Goal: Information Seeking & Learning: Find specific fact

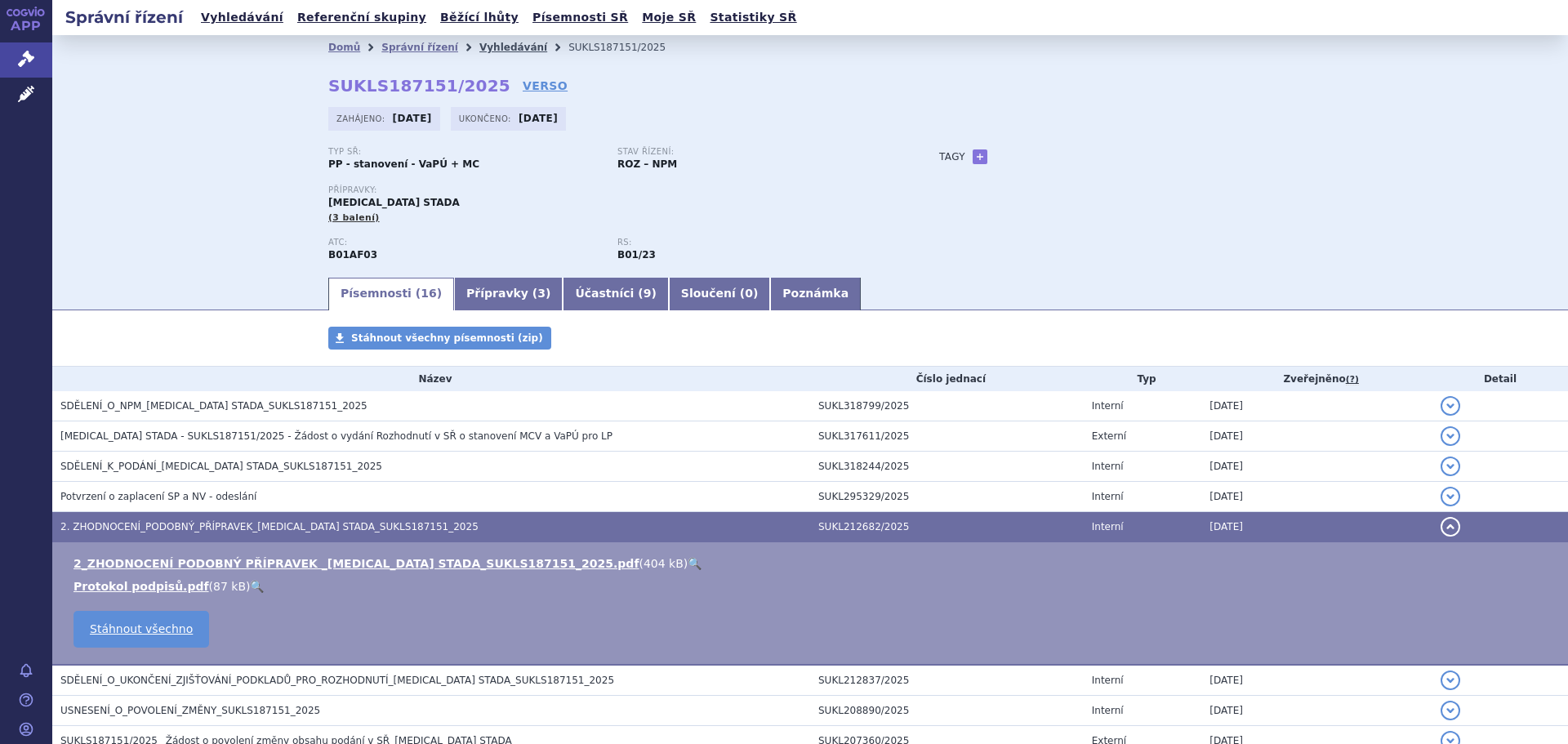
click at [479, 49] on link "Vyhledávání" at bounding box center [513, 48] width 68 height 12
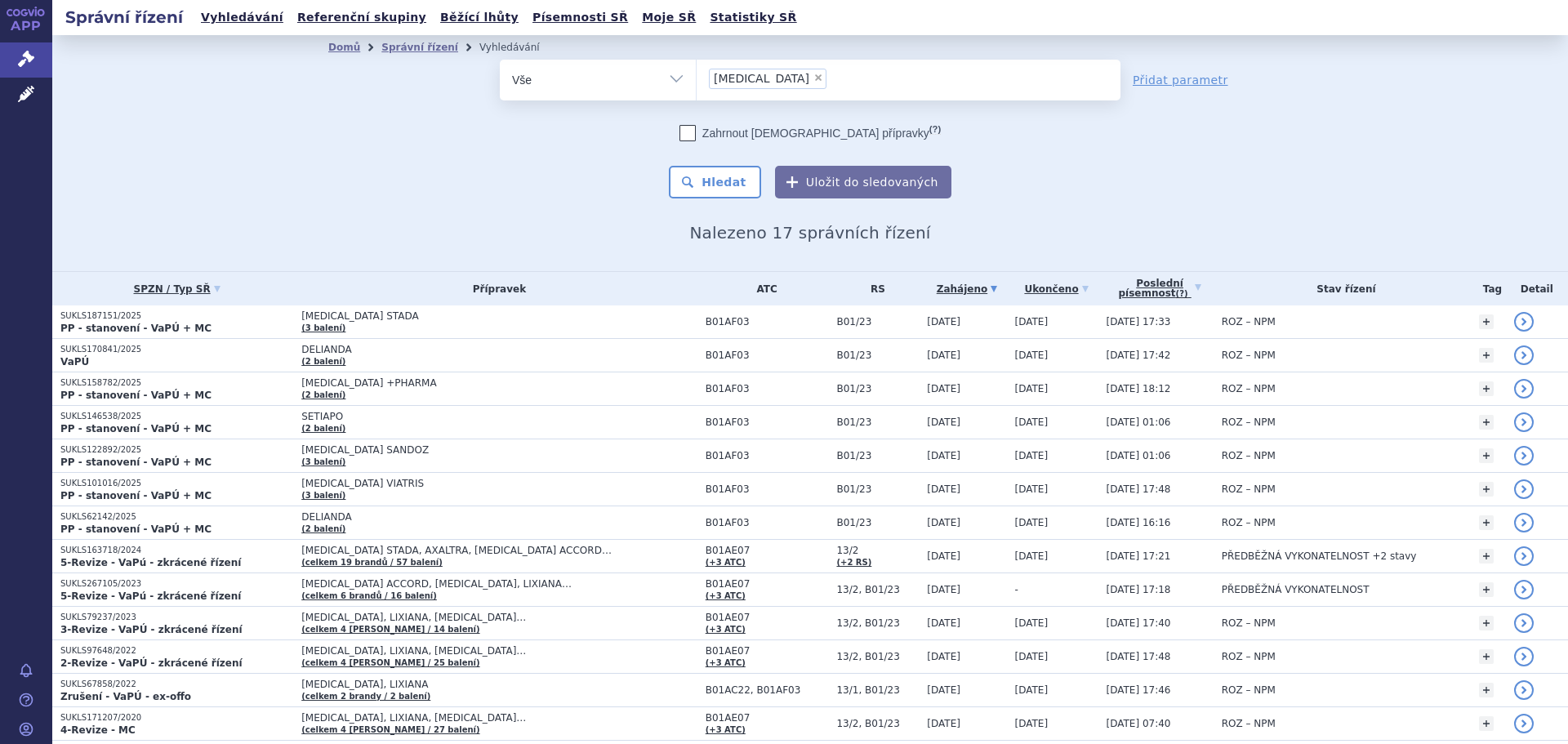
click at [813, 80] on span "×" at bounding box center [818, 78] width 10 height 10
click at [697, 80] on select "edoxaban" at bounding box center [696, 80] width 1 height 41
select select
type input "MEKRAZYM"
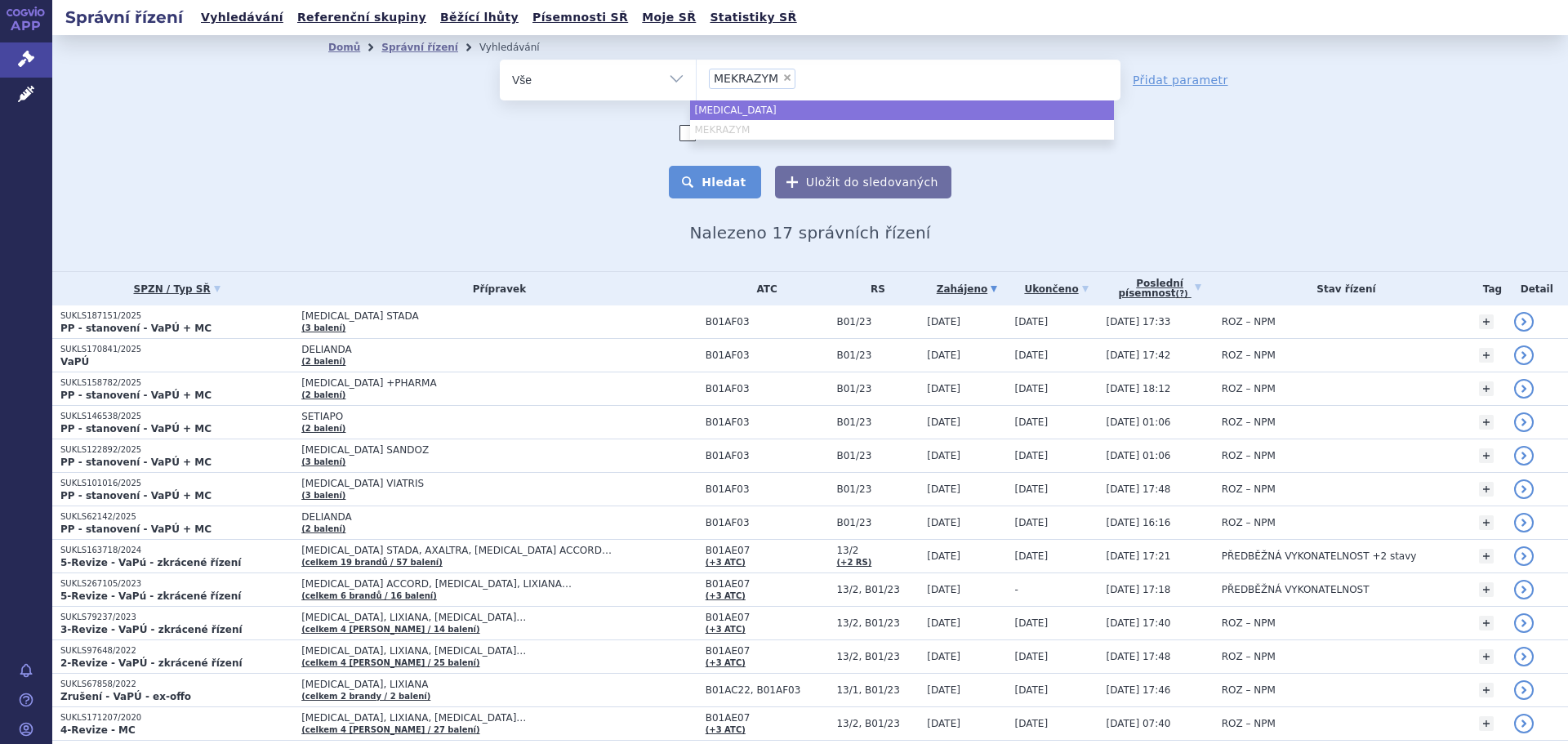
select select "edoxaban"
click at [734, 190] on button "Hledat" at bounding box center [714, 182] width 92 height 33
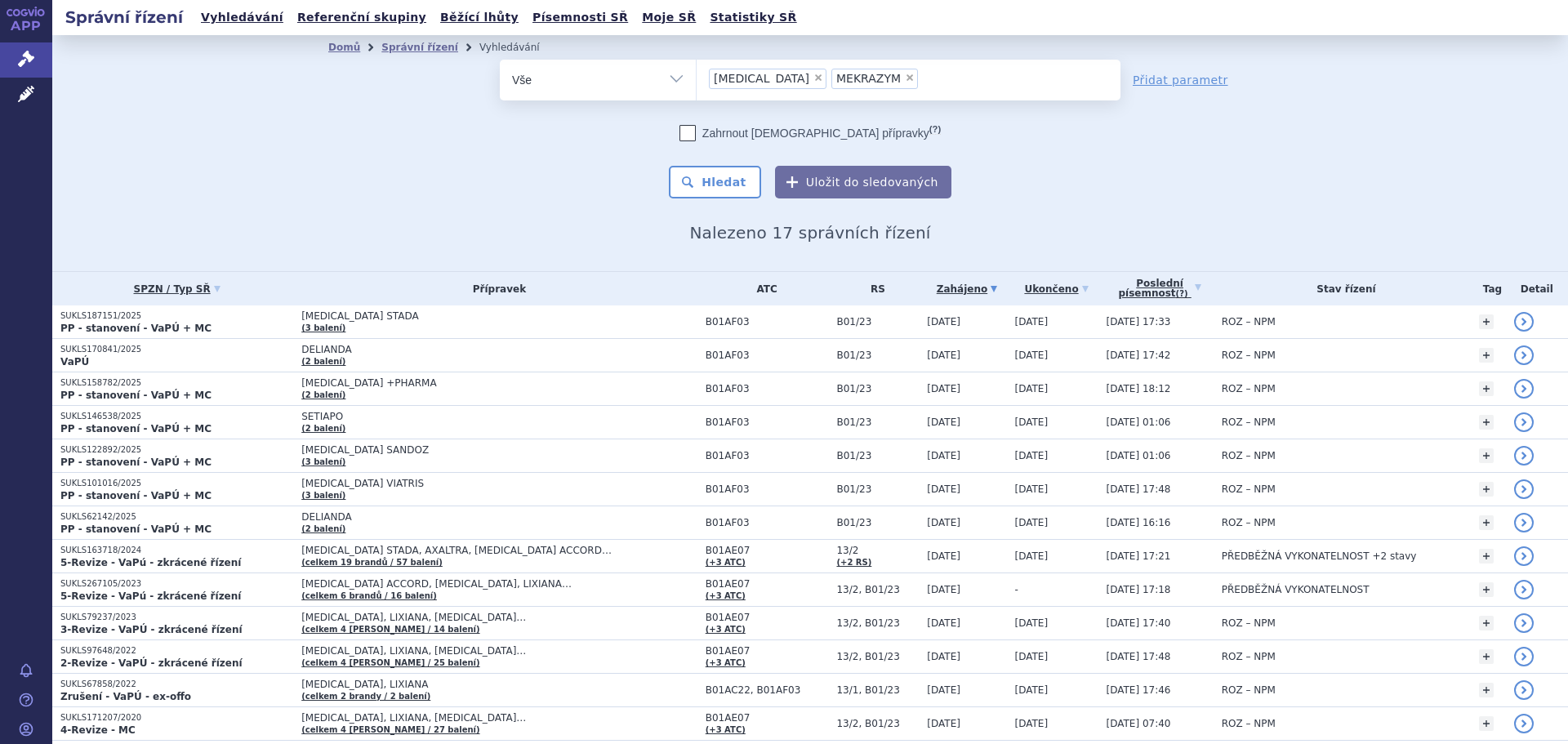
click at [813, 75] on span "×" at bounding box center [818, 78] width 10 height 10
click at [697, 75] on select "edoxaban MEKRAZYM" at bounding box center [696, 80] width 1 height 41
select select "MEKRAZYM"
click at [736, 179] on button "Hledat" at bounding box center [714, 182] width 92 height 33
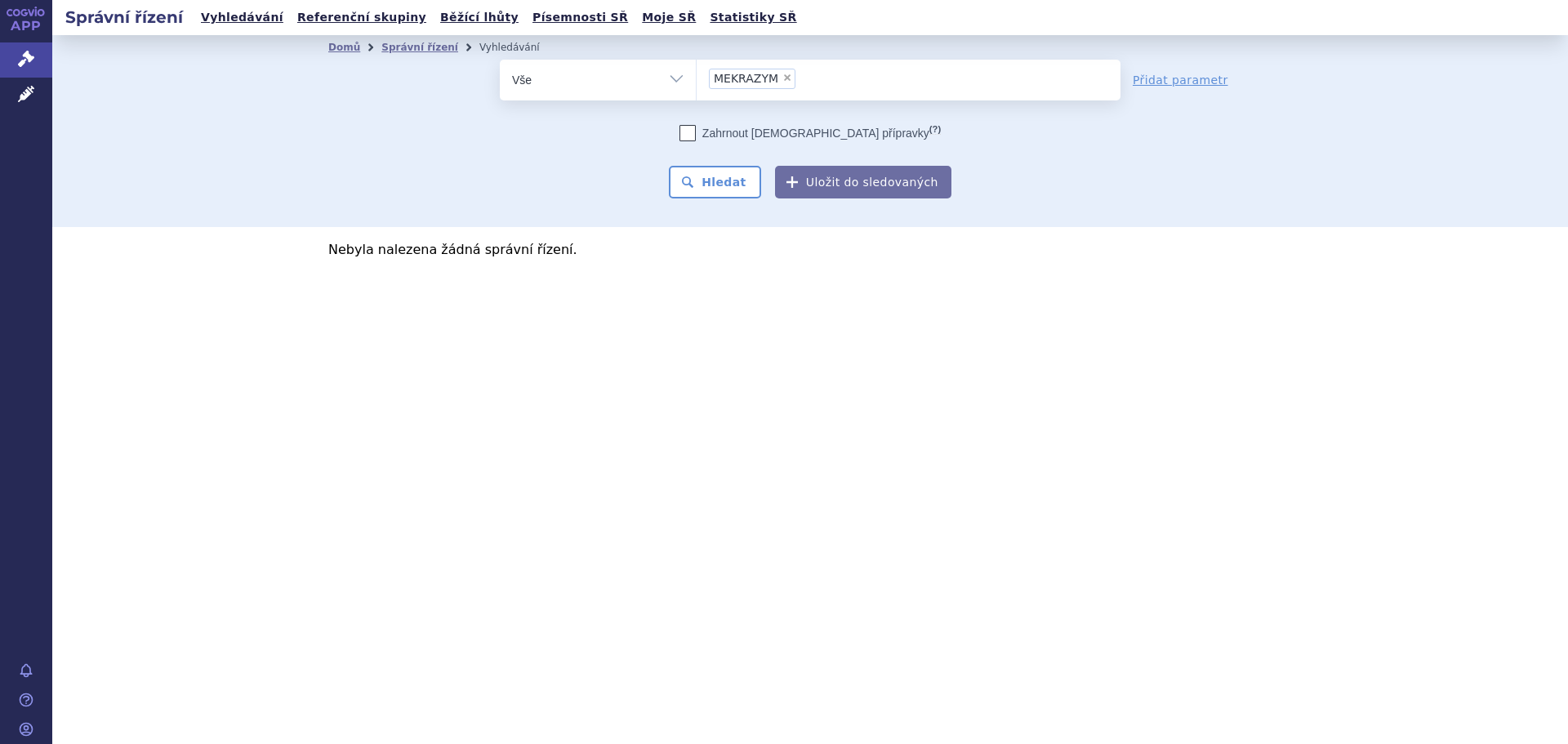
click at [784, 77] on span "×" at bounding box center [787, 78] width 10 height 10
click at [697, 77] on select "MEKRAZYM" at bounding box center [696, 80] width 1 height 41
select select
click at [809, 75] on ul at bounding box center [908, 76] width 424 height 34
click at [697, 75] on select "MEKRAZYM" at bounding box center [696, 80] width 1 height 41
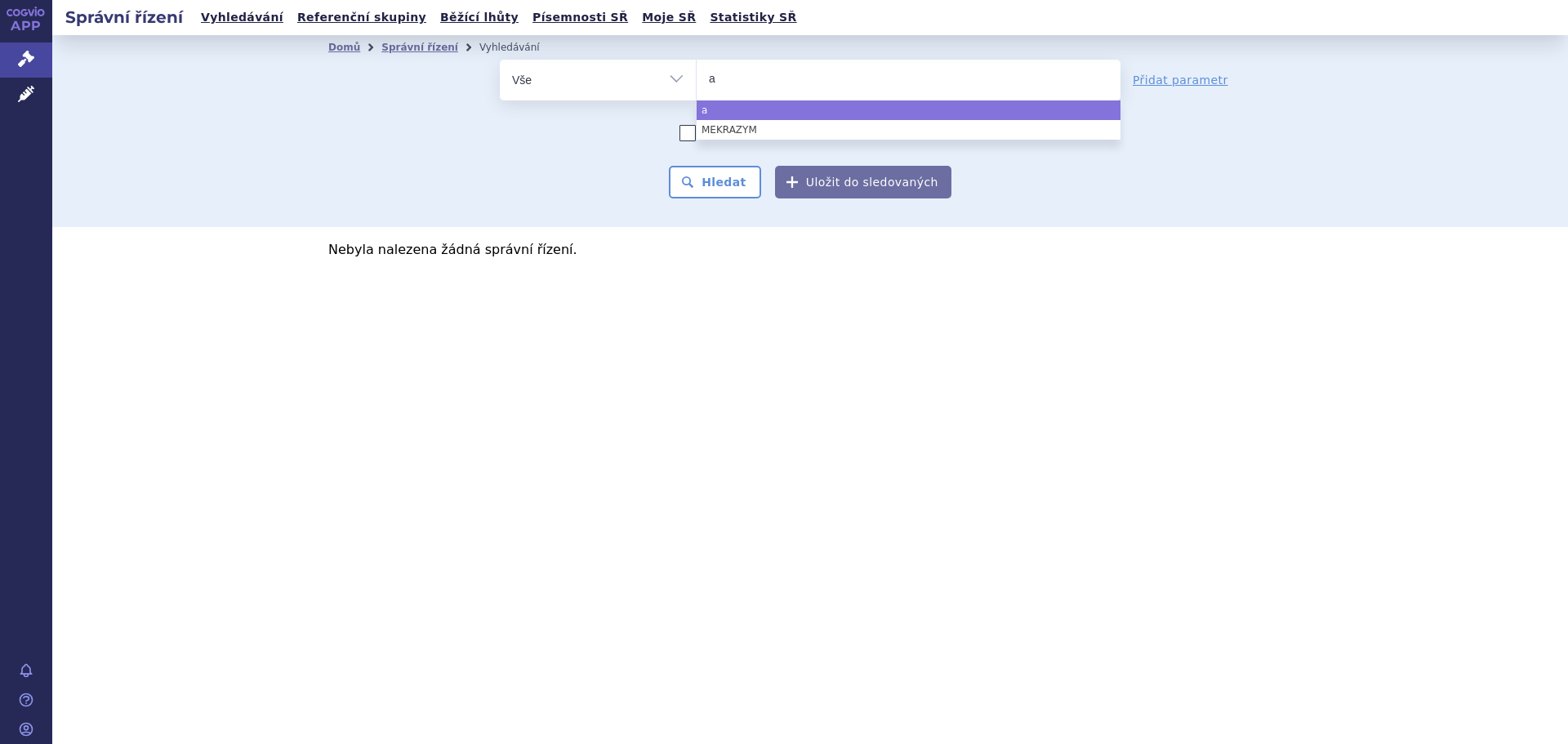
type input "a0"
type input "a09"
type input "a09a"
type input "a09aa"
type input "a09aa0"
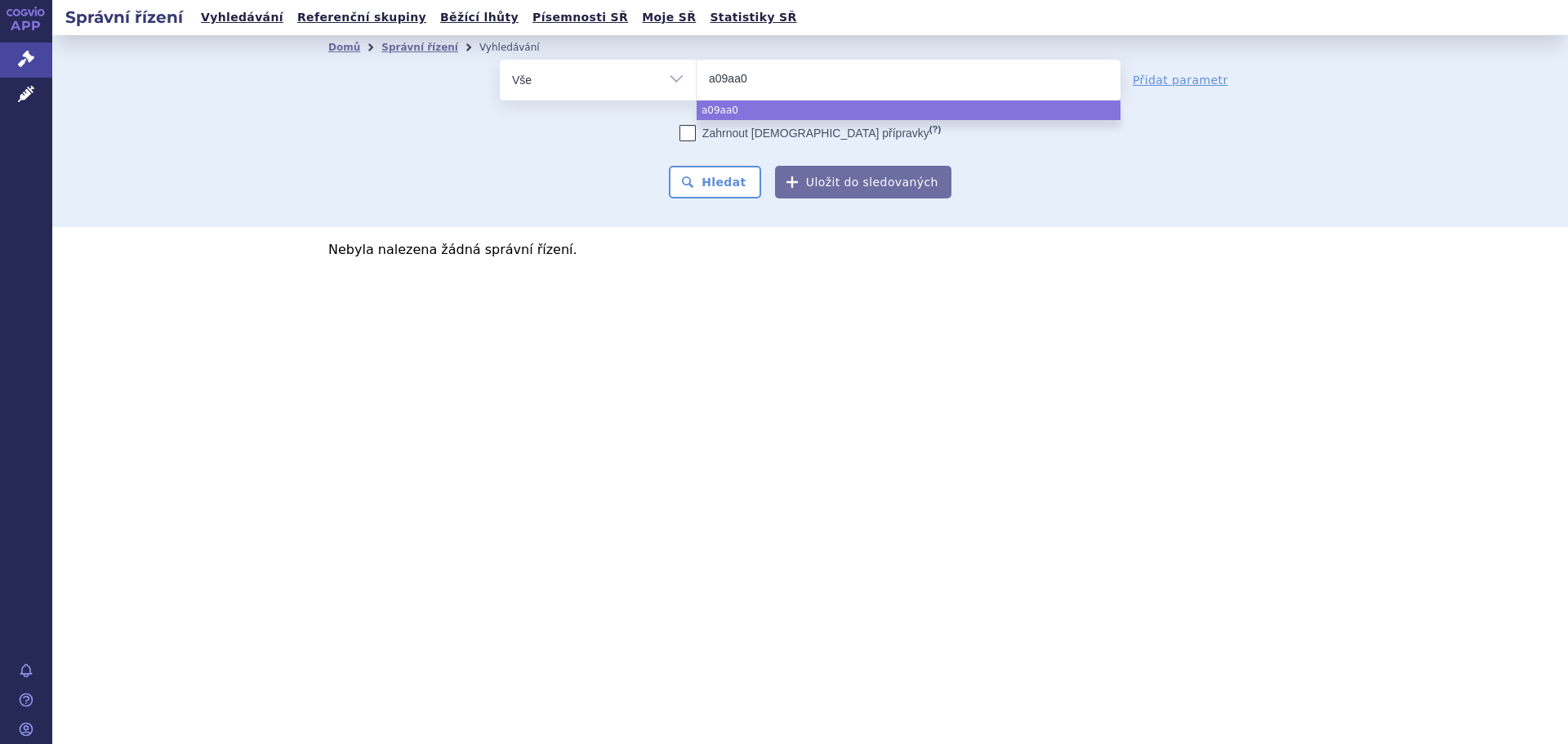
type input "a09aa02"
select select "a09aa02"
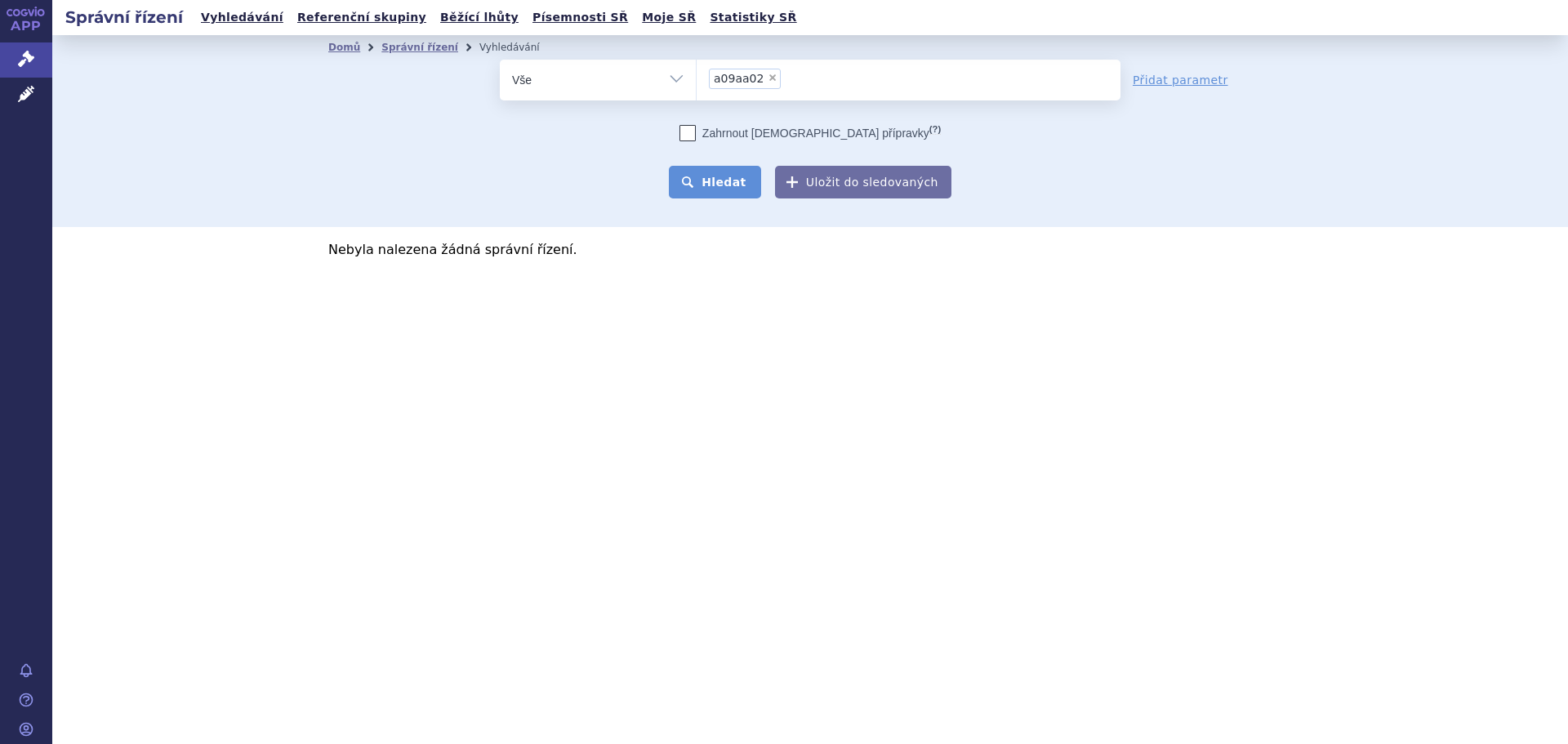
click at [740, 178] on button "Hledat" at bounding box center [714, 182] width 92 height 33
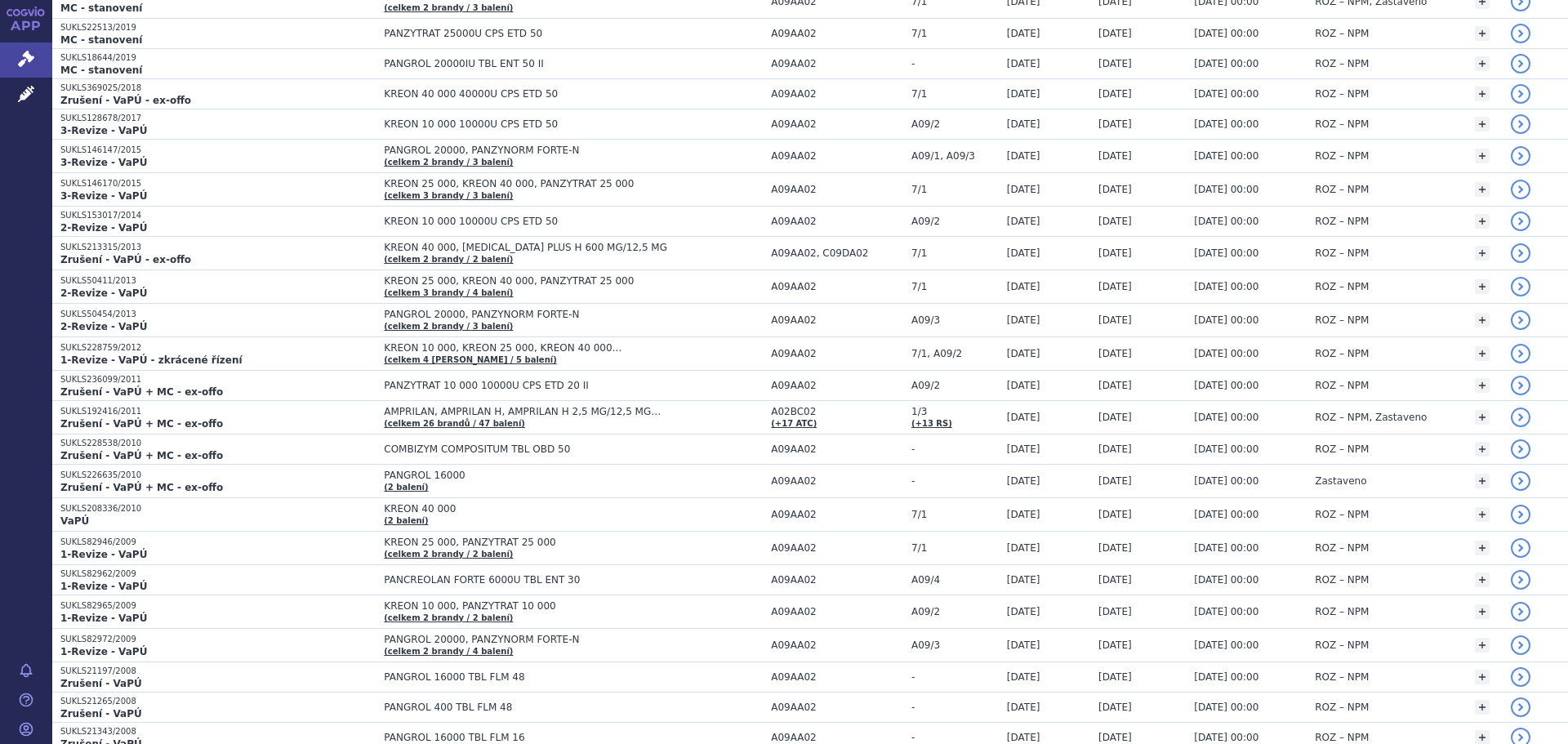
scroll to position [646, 0]
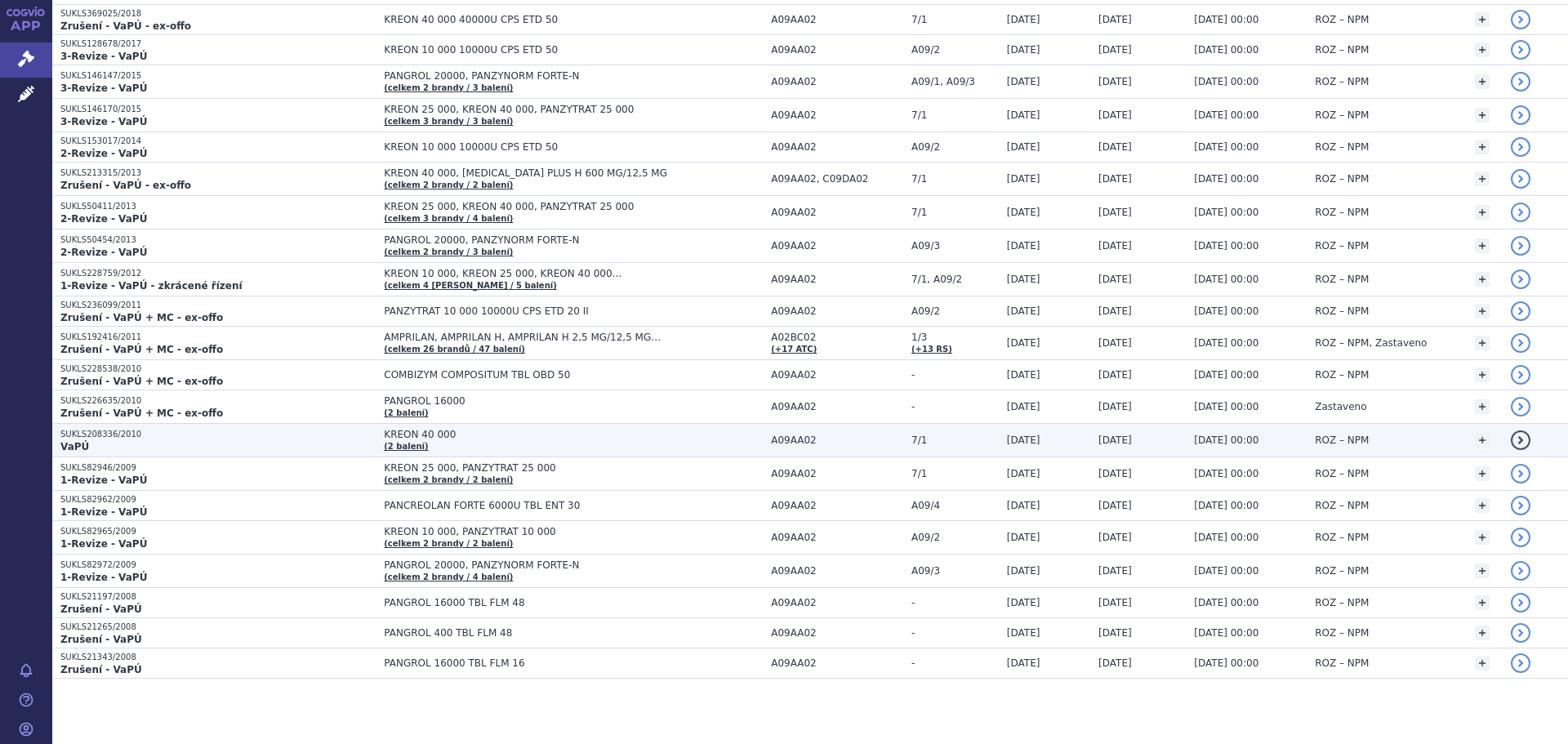
click at [412, 439] on span "KREON 40 000" at bounding box center [573, 435] width 378 height 12
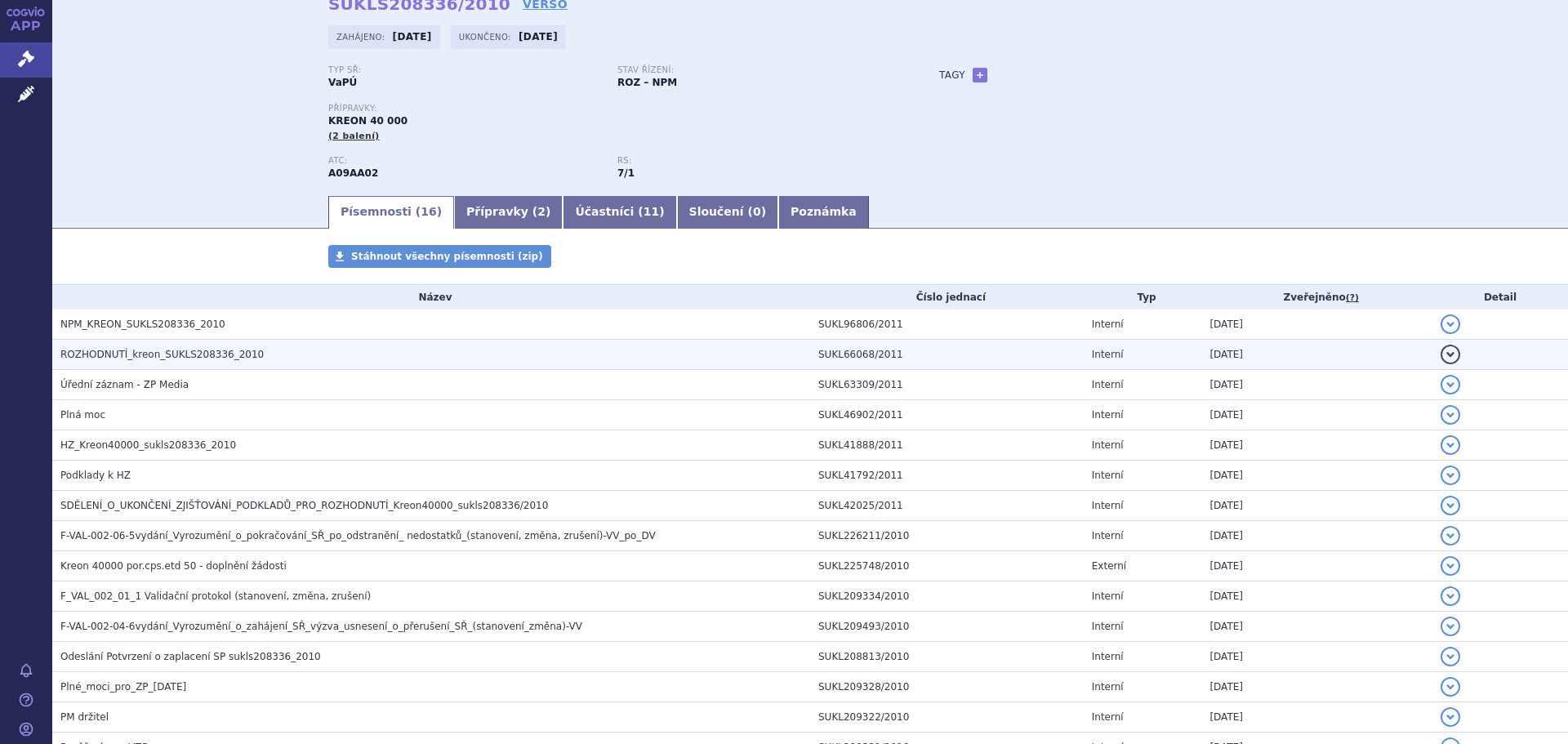
scroll to position [163, 0]
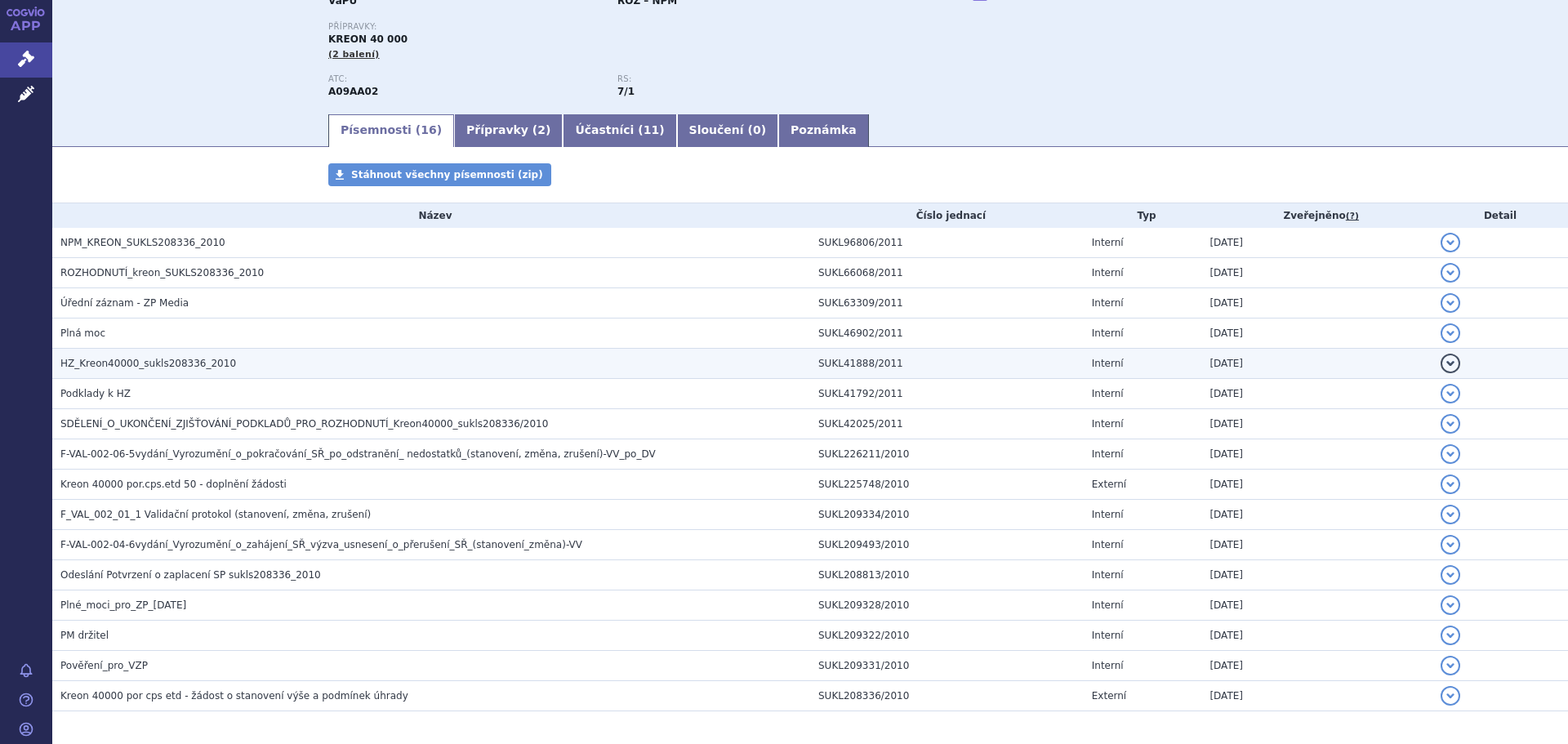
click at [204, 361] on span "HZ_Kreon40000_sukls208336_2010" at bounding box center [147, 364] width 176 height 12
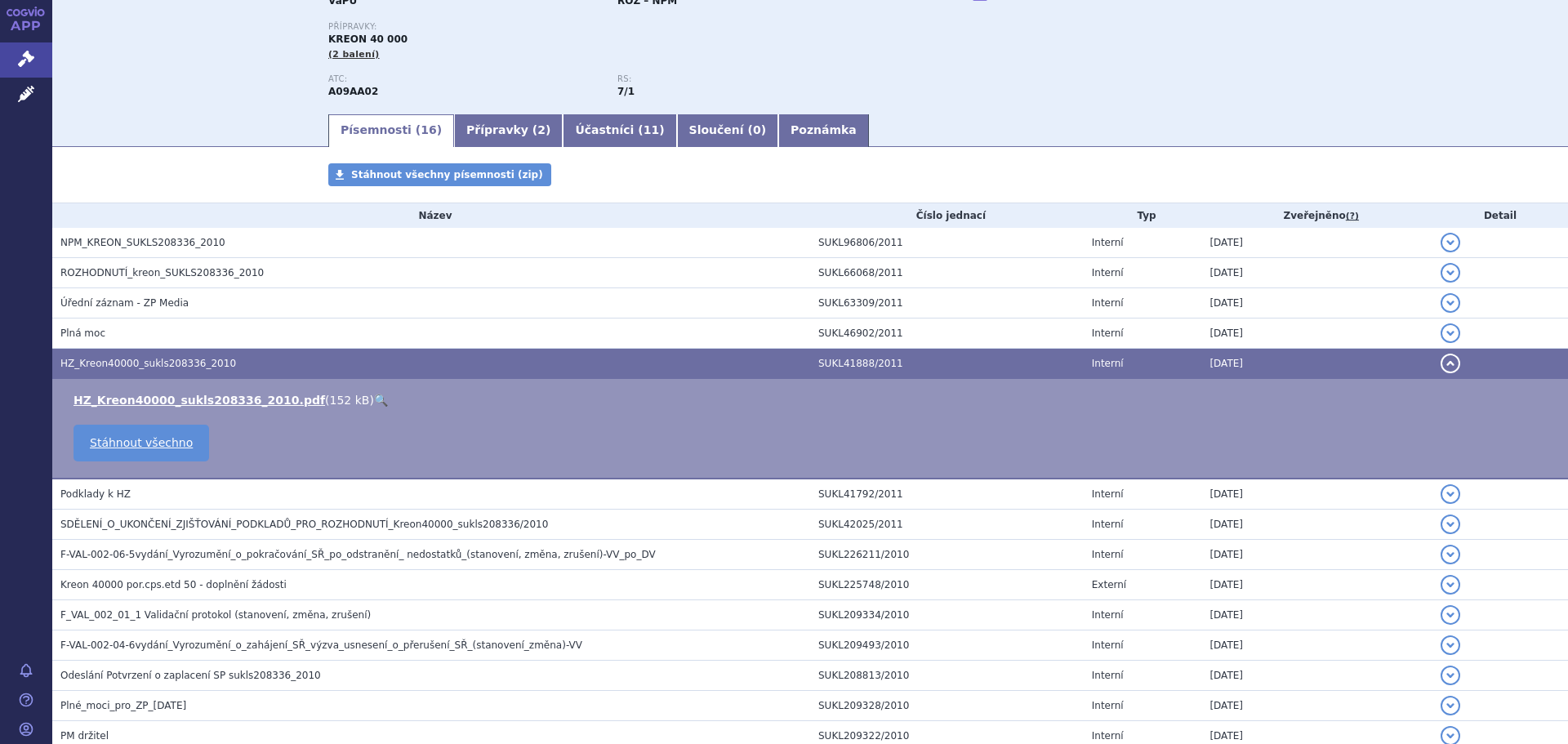
click at [374, 396] on link "🔍" at bounding box center [380, 400] width 14 height 13
